Goal: Task Accomplishment & Management: Use online tool/utility

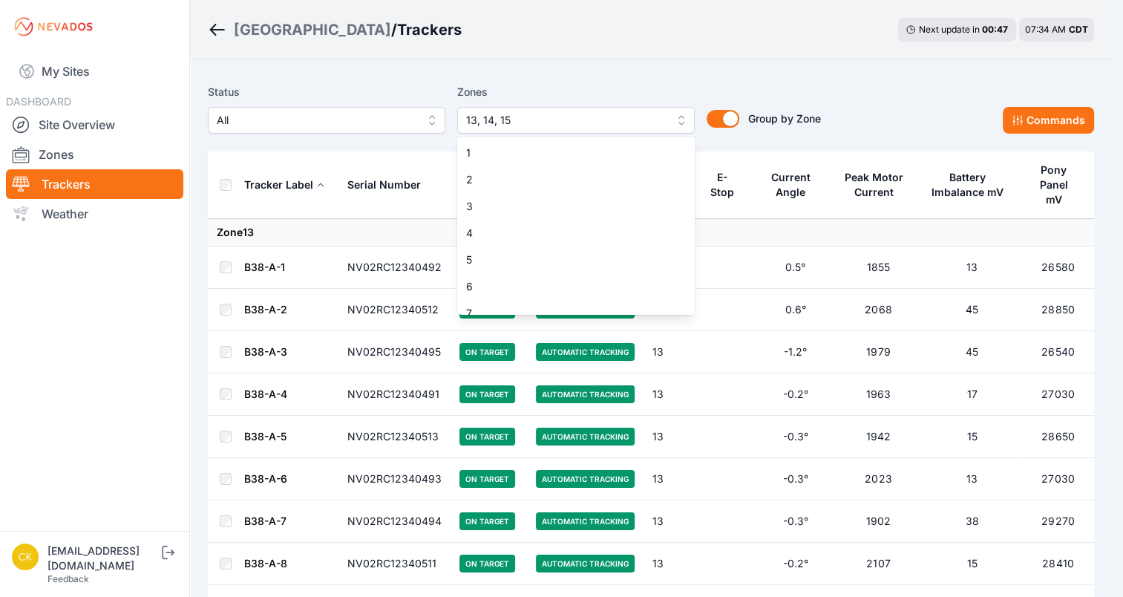
click at [532, 119] on span "13, 14, 15" at bounding box center [565, 120] width 199 height 18
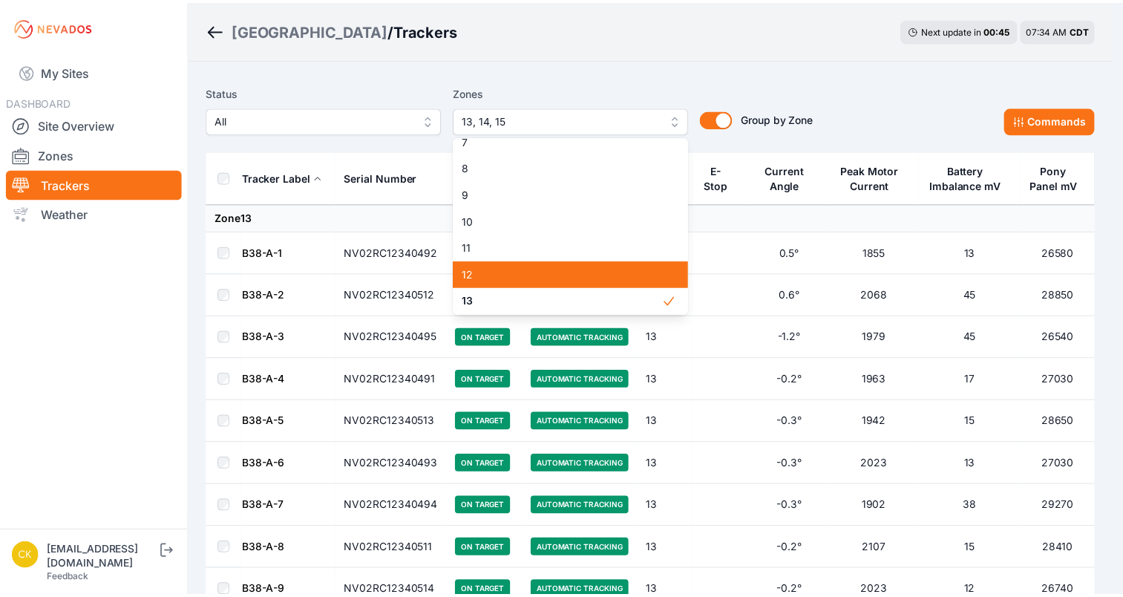
scroll to position [229, 0]
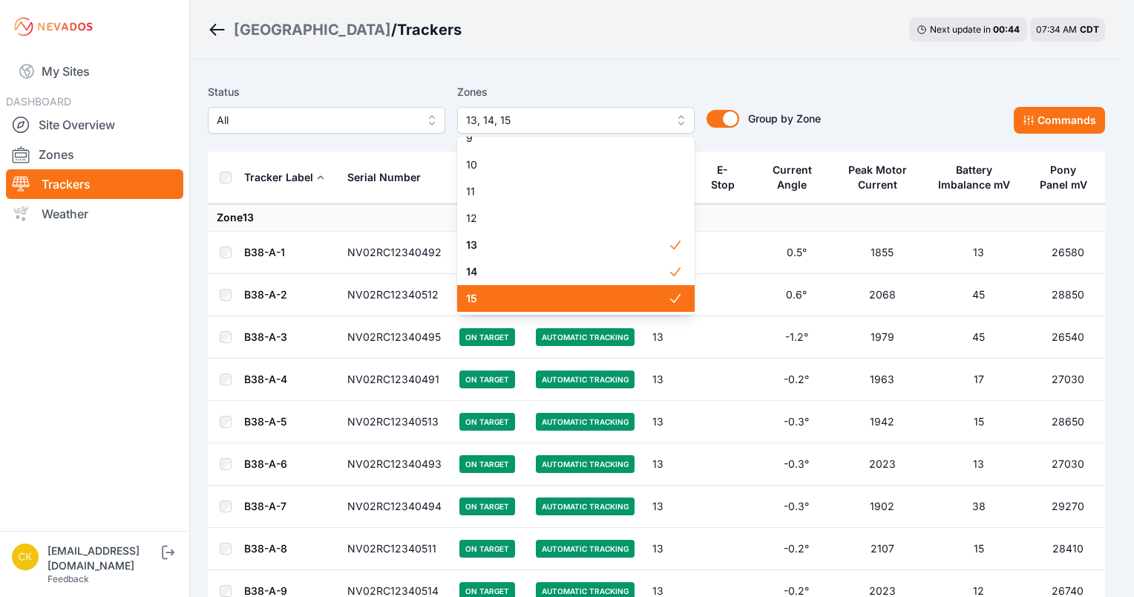
click at [525, 310] on div "15" at bounding box center [576, 298] width 238 height 27
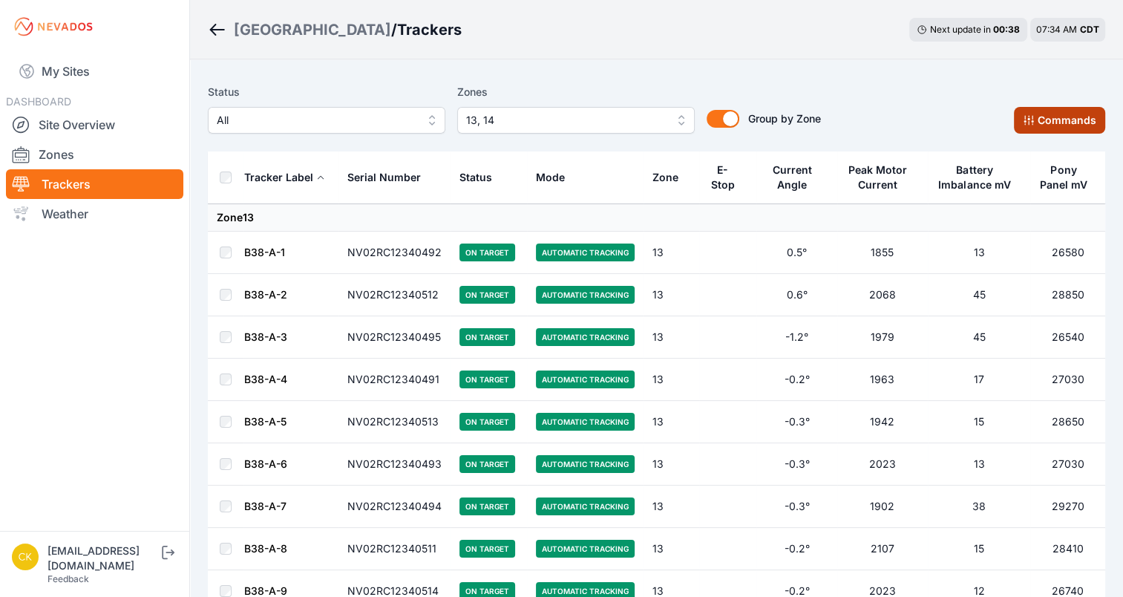
click at [1031, 110] on button "Commands" at bounding box center [1059, 120] width 91 height 27
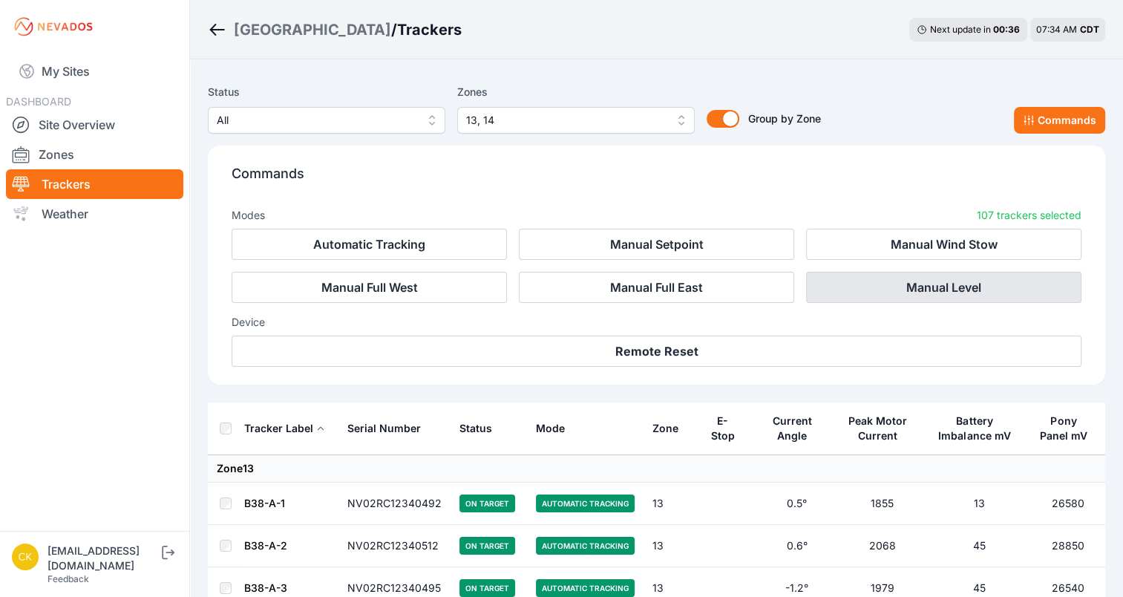
click at [959, 284] on button "Manual Level" at bounding box center [943, 287] width 275 height 31
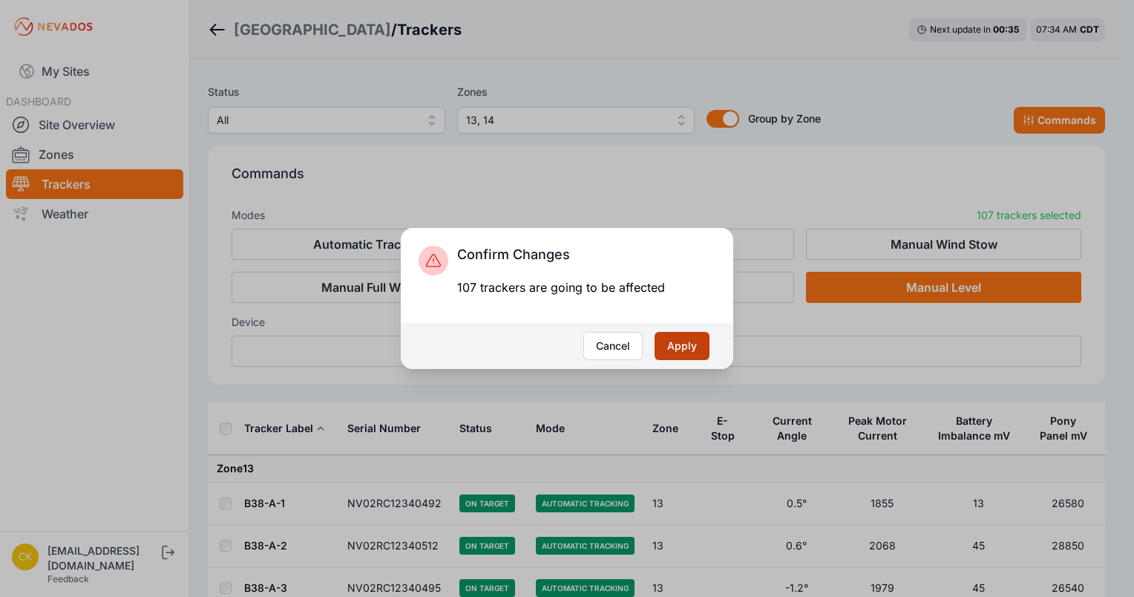
click at [694, 348] on button "Apply" at bounding box center [682, 346] width 55 height 28
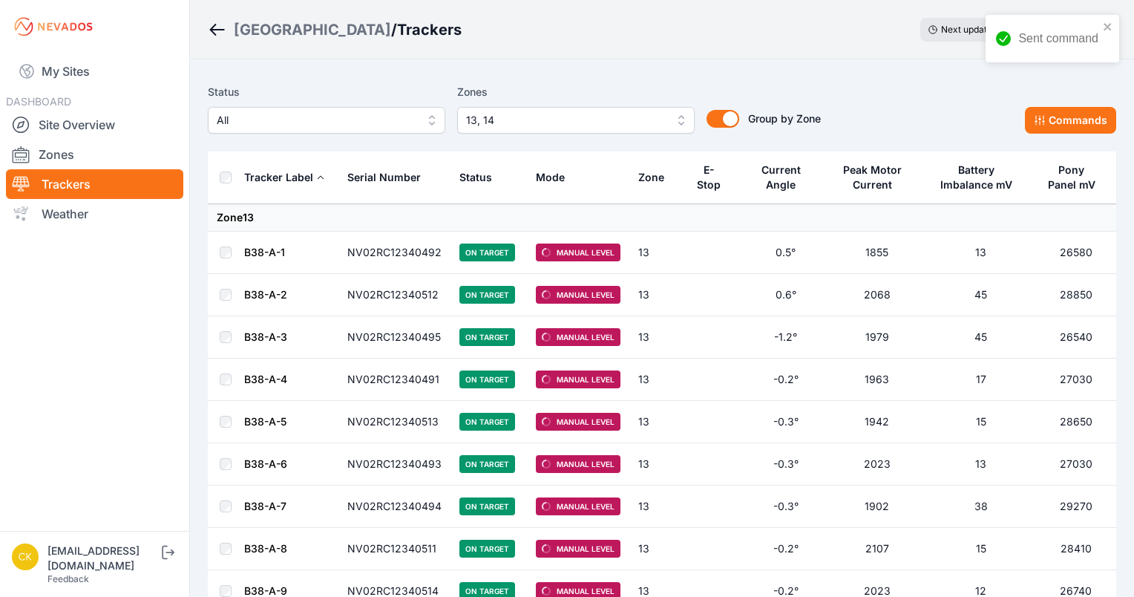
click at [591, 122] on span "13, 14" at bounding box center [565, 120] width 199 height 18
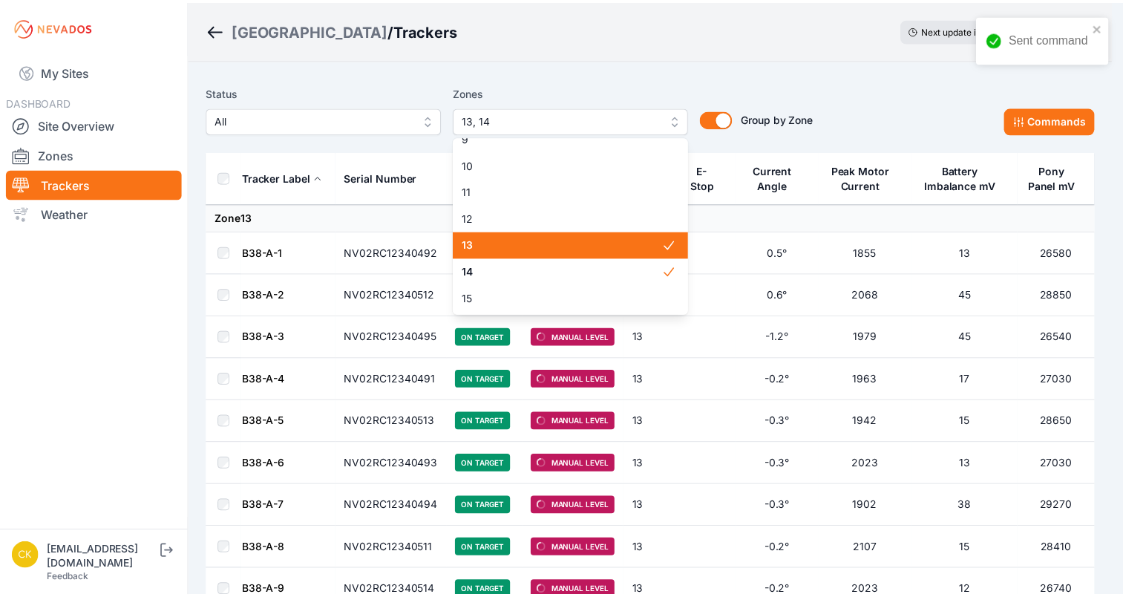
scroll to position [228, 0]
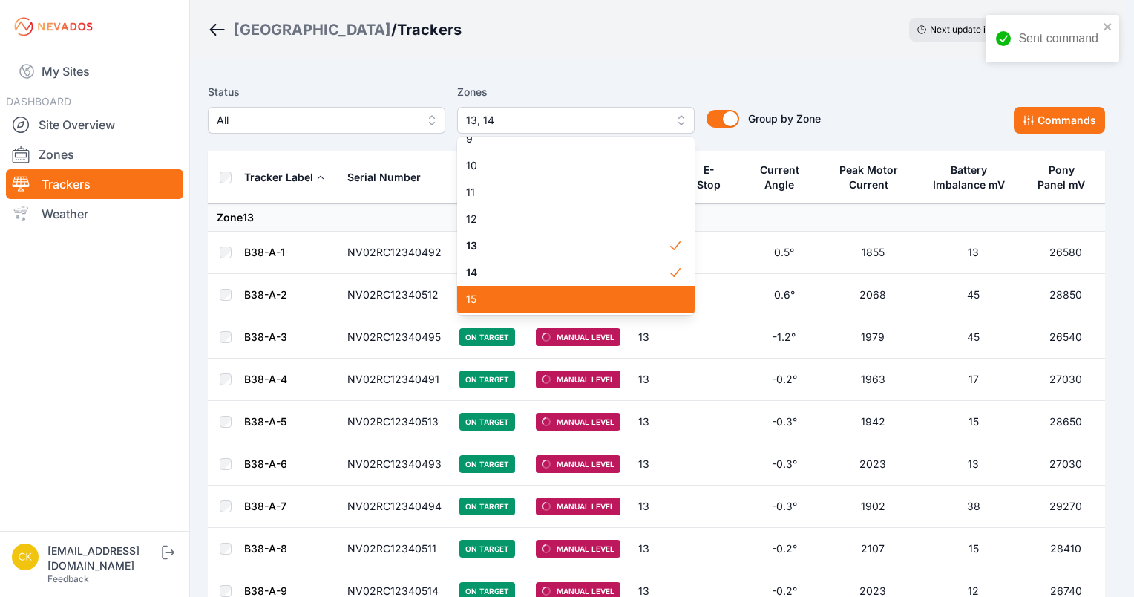
click at [508, 301] on span "15" at bounding box center [567, 299] width 202 height 15
click at [516, 282] on div "14" at bounding box center [576, 272] width 238 height 27
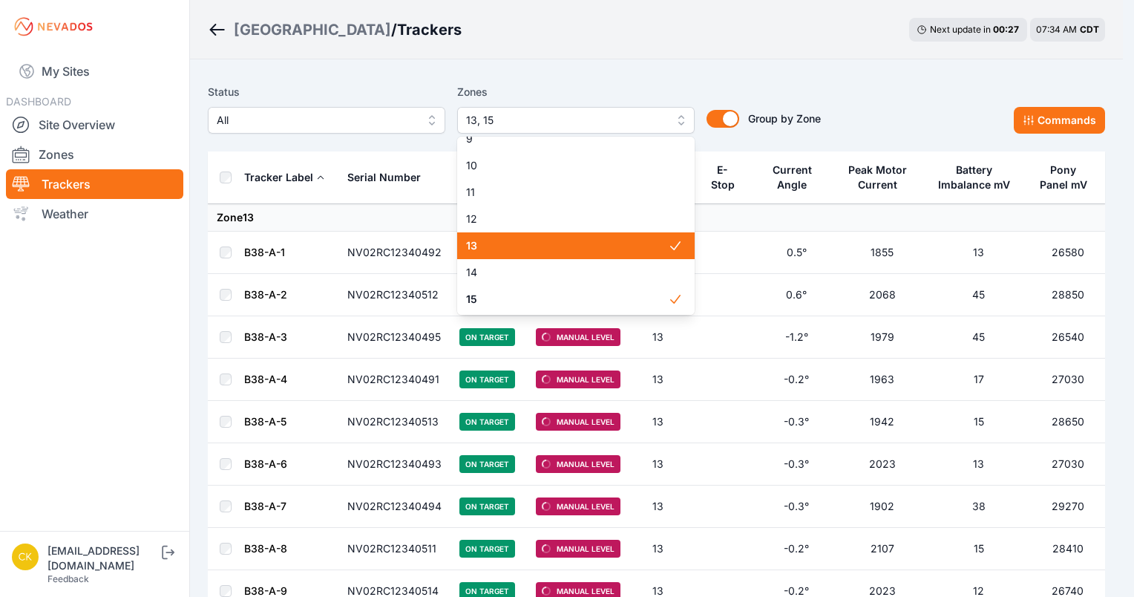
click at [526, 241] on span "13" at bounding box center [567, 245] width 202 height 15
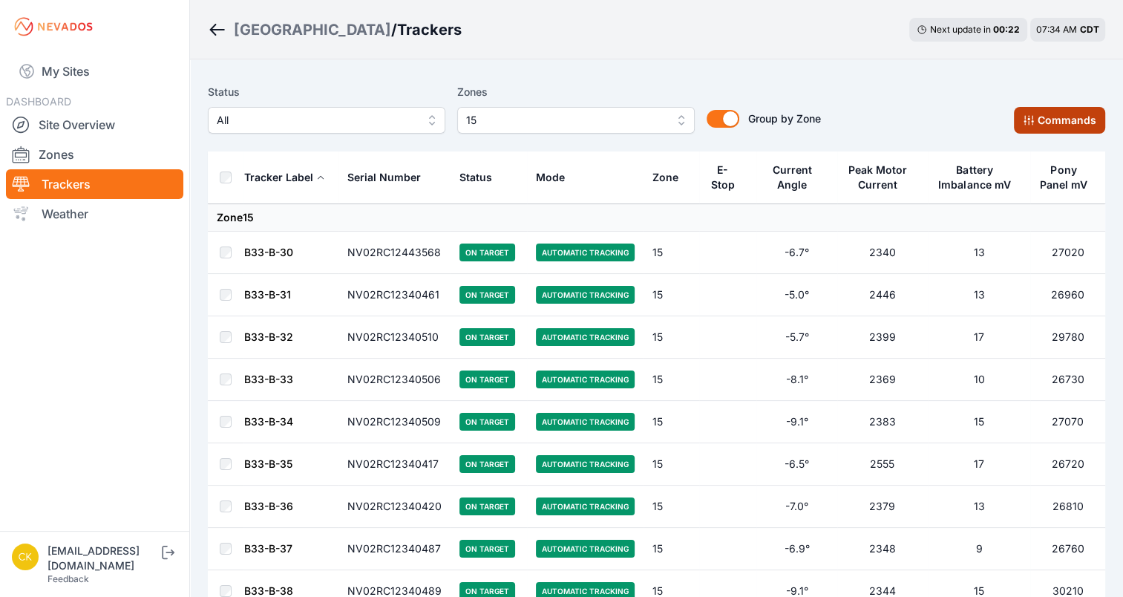
click at [1066, 124] on button "Commands" at bounding box center [1059, 120] width 91 height 27
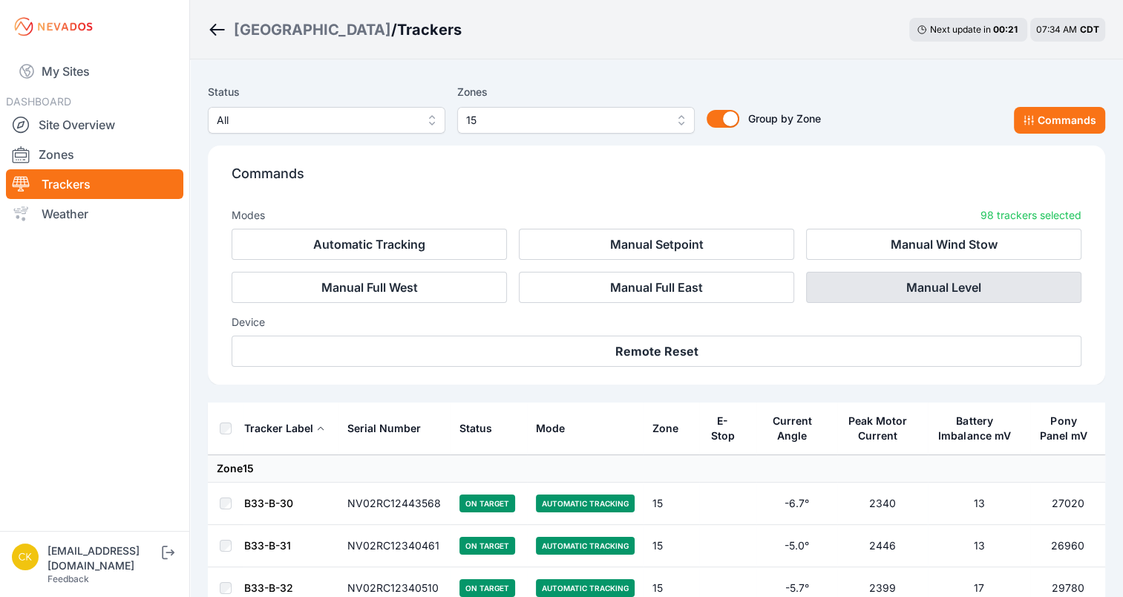
click at [977, 298] on button "Manual Level" at bounding box center [943, 287] width 275 height 31
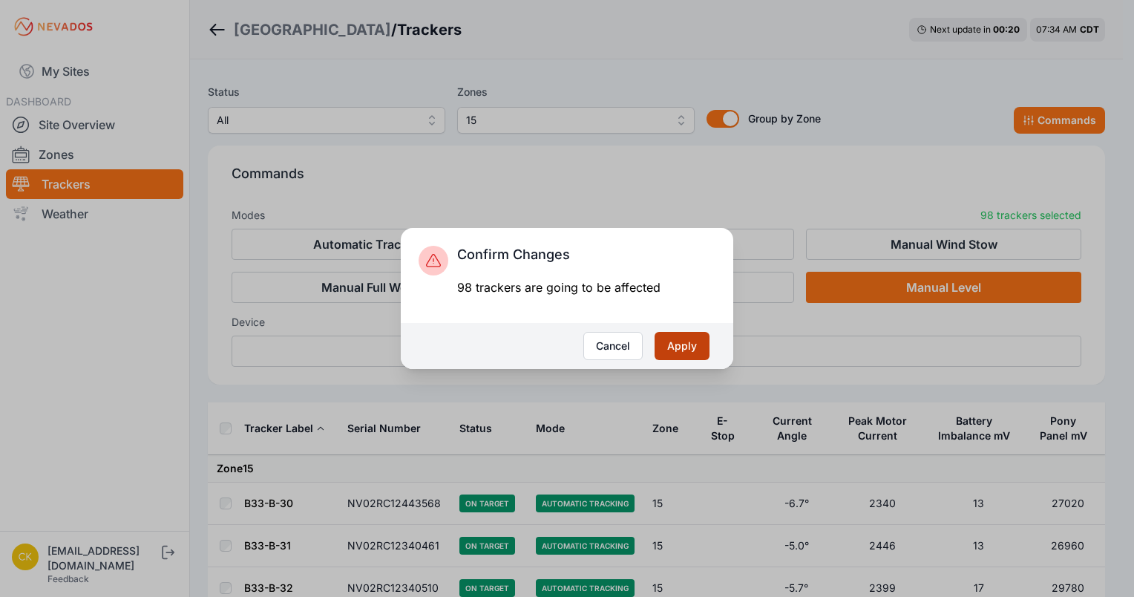
click at [683, 354] on button "Apply" at bounding box center [682, 346] width 55 height 28
